Goal: Navigation & Orientation: Find specific page/section

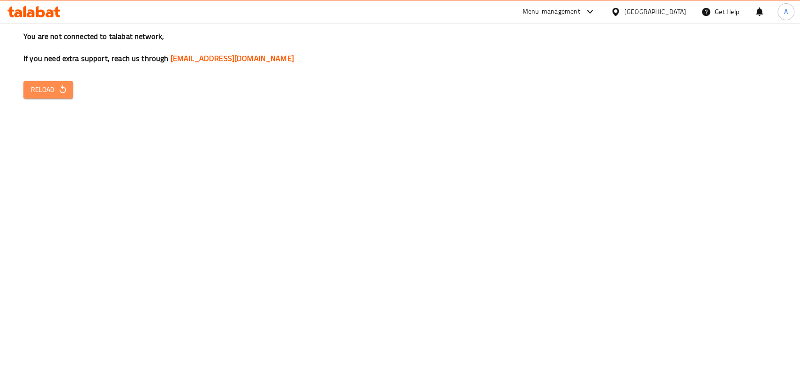
click at [67, 89] on icon "button" at bounding box center [62, 89] width 9 height 9
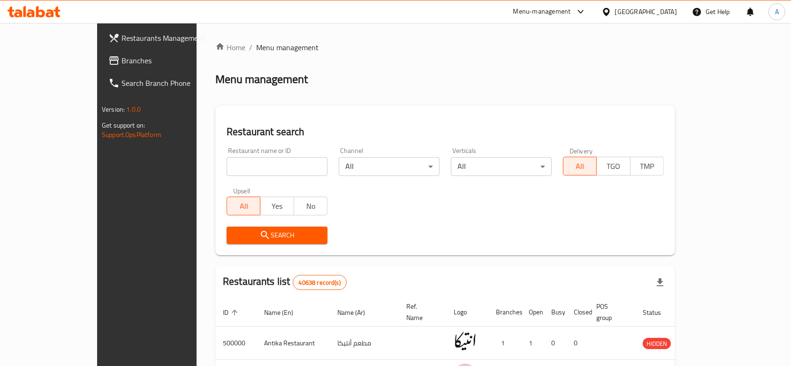
click at [586, 12] on icon at bounding box center [580, 11] width 11 height 11
click at [550, 103] on div "Restaurant-Management" at bounding box center [536, 103] width 74 height 10
